Goal: Task Accomplishment & Management: Complete application form

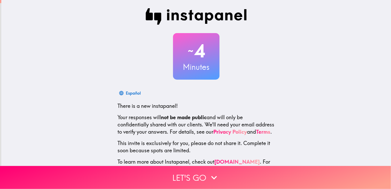
scroll to position [26, 0]
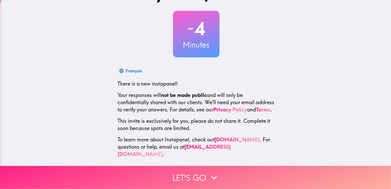
click at [192, 170] on button "Let's go" at bounding box center [195, 177] width 391 height 23
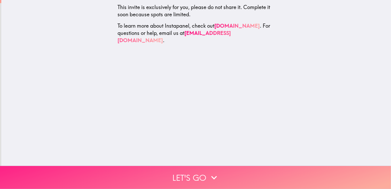
scroll to position [0, 0]
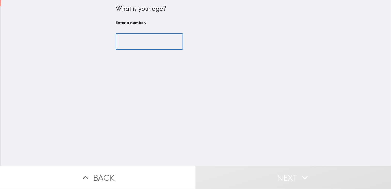
click at [138, 43] on input "number" at bounding box center [149, 42] width 67 height 16
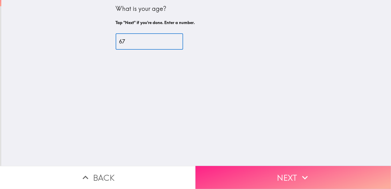
type input "67"
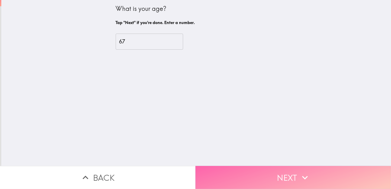
click at [290, 171] on button "Next" at bounding box center [294, 177] width 196 height 23
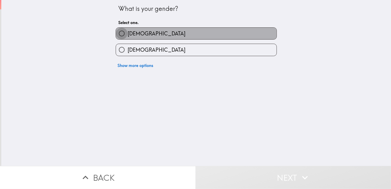
click at [120, 34] on input "[DEMOGRAPHIC_DATA]" at bounding box center [122, 34] width 12 height 12
radio input "true"
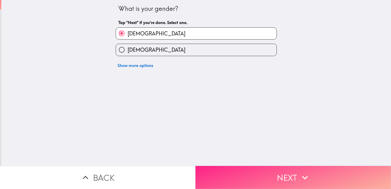
click at [288, 173] on button "Next" at bounding box center [294, 177] width 196 height 23
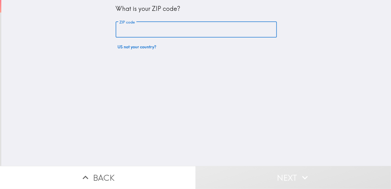
click at [132, 22] on input "ZIP code" at bounding box center [196, 30] width 161 height 16
type input "33063"
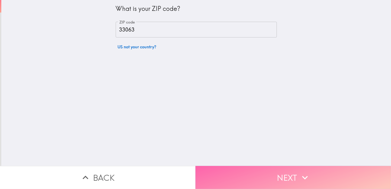
click at [293, 179] on button "Next" at bounding box center [294, 177] width 196 height 23
